Goal: Transaction & Acquisition: Purchase product/service

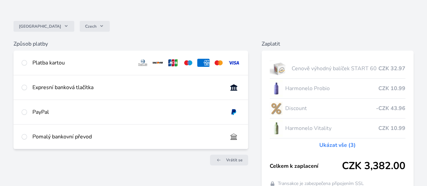
scroll to position [34, 0]
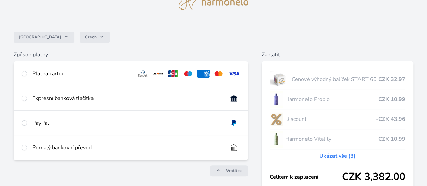
click at [98, 75] on div "Platba kartou" at bounding box center [130, 73] width 234 height 24
radio input "true"
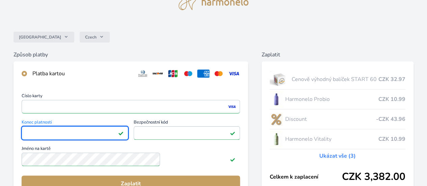
scroll to position [101, 0]
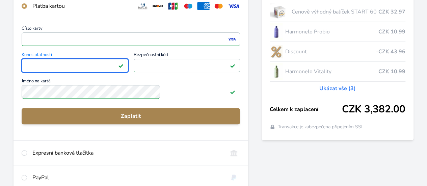
click at [162, 120] on span "Zaplatit" at bounding box center [130, 116] width 207 height 8
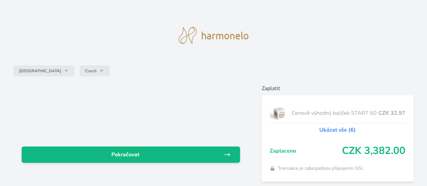
scroll to position [34, 0]
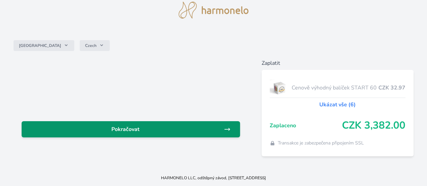
click at [197, 125] on span "Pokračovat" at bounding box center [125, 129] width 197 height 8
